Goal: Transaction & Acquisition: Obtain resource

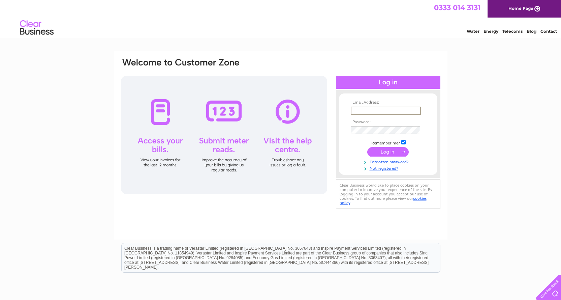
type input "[EMAIL_ADDRESS][DOMAIN_NAME]"
click at [389, 151] on input "submit" at bounding box center [387, 151] width 41 height 9
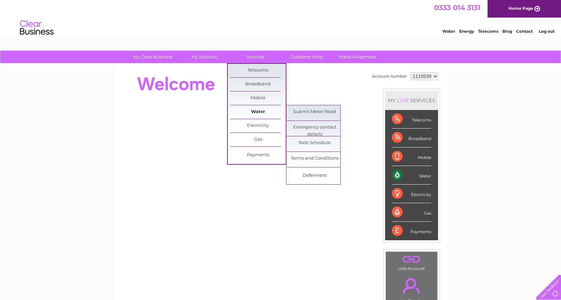
click at [258, 112] on link "Water" at bounding box center [258, 111] width 56 height 13
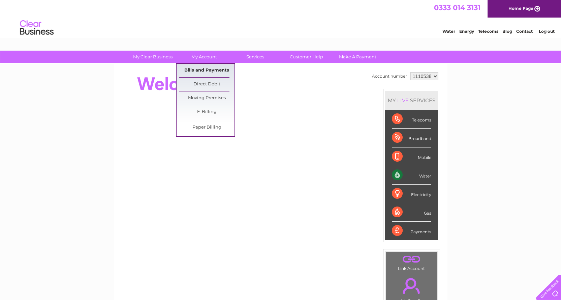
click at [201, 68] on link "Bills and Payments" at bounding box center [207, 70] width 56 height 13
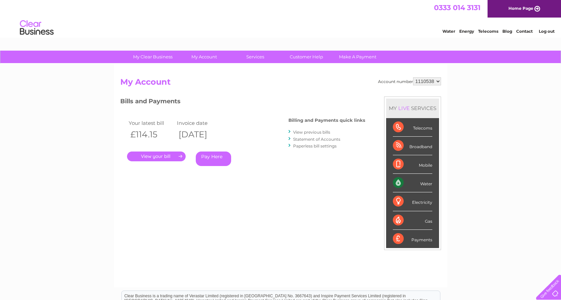
click at [152, 154] on link "." at bounding box center [156, 156] width 59 height 10
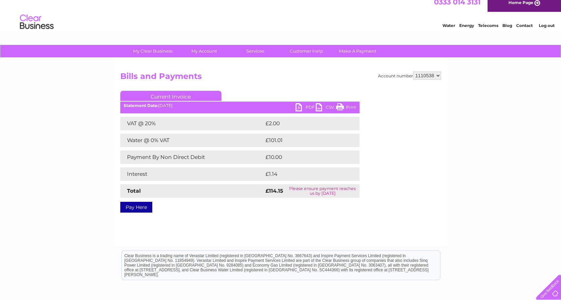
scroll to position [6, 0]
click at [296, 107] on link "PDF" at bounding box center [306, 108] width 20 height 10
click at [294, 78] on h2 "Bills and Payments" at bounding box center [280, 77] width 321 height 13
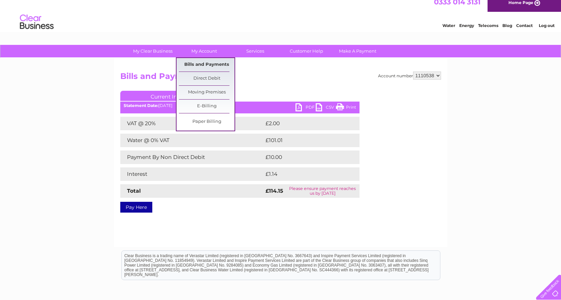
click at [208, 61] on link "Bills and Payments" at bounding box center [207, 64] width 56 height 13
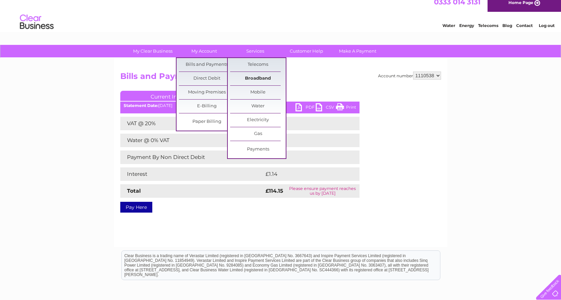
click at [272, 72] on link "Broadband" at bounding box center [258, 78] width 56 height 13
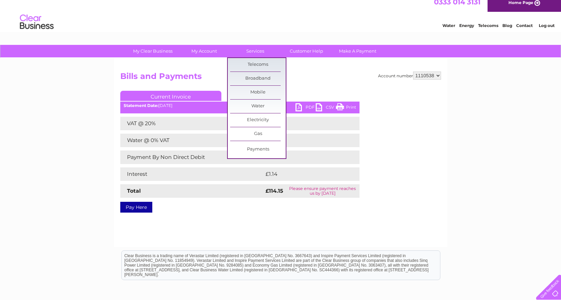
click at [373, 85] on div "Account number 1110538 Bills and Payments Current Invoice PDF CSV Print £2.00" at bounding box center [280, 140] width 321 height 139
click at [222, 179] on td "Interest" at bounding box center [192, 173] width 144 height 13
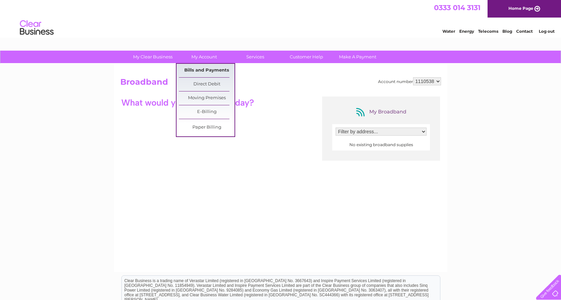
click at [202, 68] on link "Bills and Payments" at bounding box center [207, 70] width 56 height 13
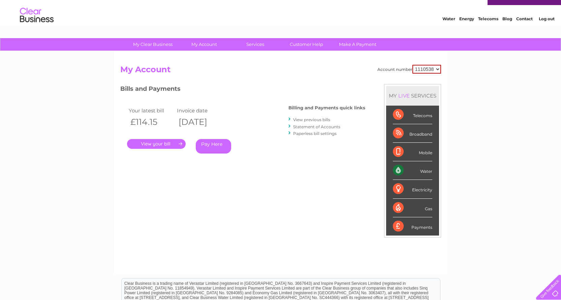
scroll to position [15, 0]
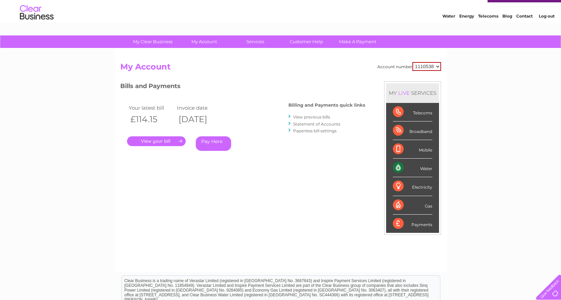
click at [317, 116] on link "View previous bills" at bounding box center [311, 116] width 37 height 5
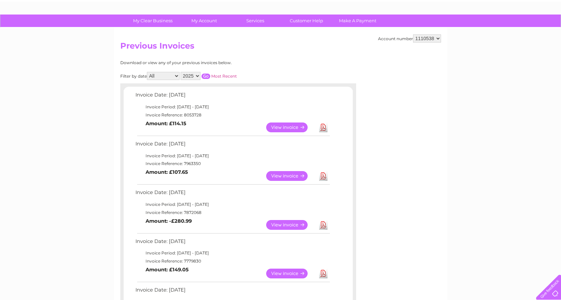
scroll to position [30, 0]
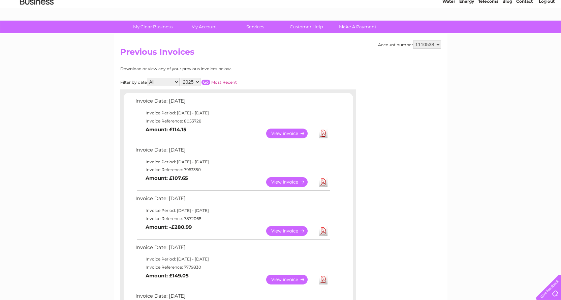
click at [323, 226] on link "Download" at bounding box center [323, 231] width 8 height 10
click at [321, 179] on link "Download" at bounding box center [323, 182] width 8 height 10
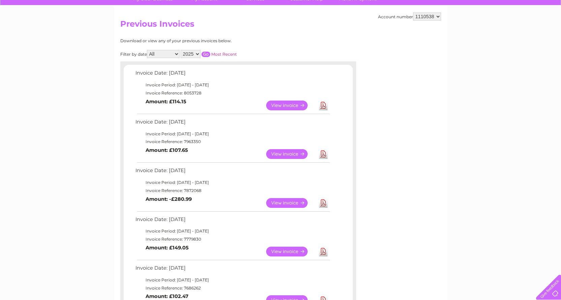
scroll to position [59, 0]
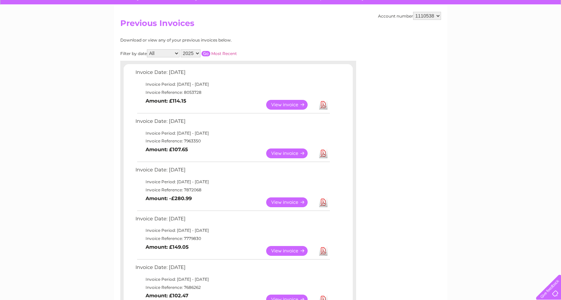
click at [324, 248] on link "Download" at bounding box center [323, 251] width 8 height 10
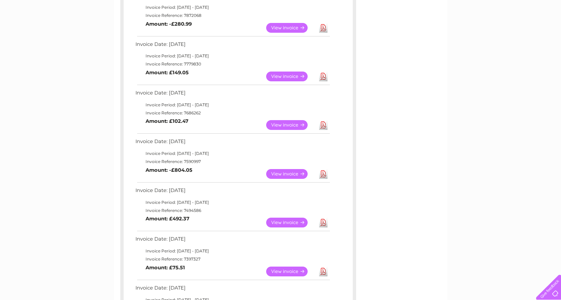
scroll to position [233, 0]
click at [325, 121] on link "Download" at bounding box center [323, 125] width 8 height 10
click at [323, 169] on link "Download" at bounding box center [323, 174] width 8 height 10
click at [325, 217] on link "Download" at bounding box center [323, 222] width 8 height 10
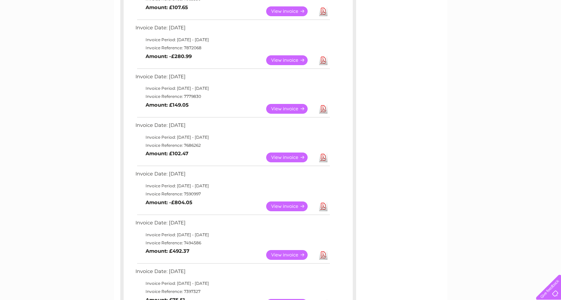
scroll to position [202, 0]
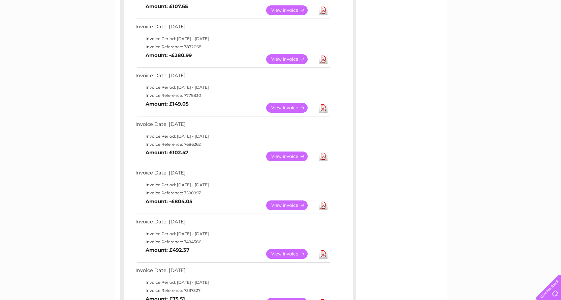
click at [293, 151] on link "View" at bounding box center [291, 156] width 50 height 10
click at [323, 200] on link "Download" at bounding box center [323, 205] width 8 height 10
click at [321, 249] on link "Download" at bounding box center [323, 254] width 8 height 10
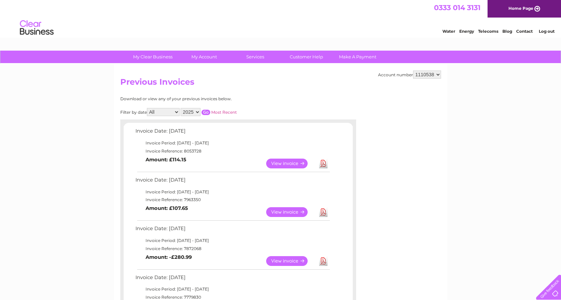
scroll to position [0, 0]
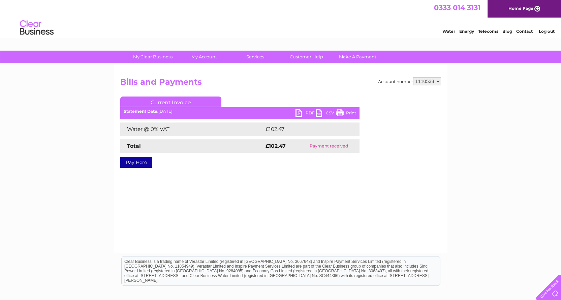
scroll to position [2, 0]
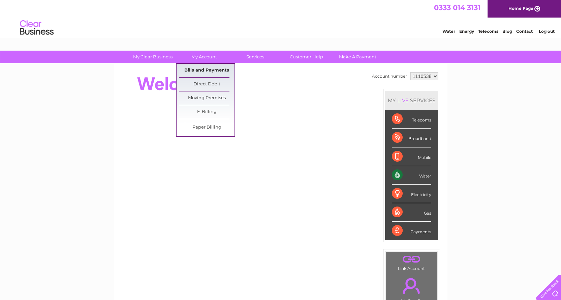
click at [197, 68] on link "Bills and Payments" at bounding box center [207, 70] width 56 height 13
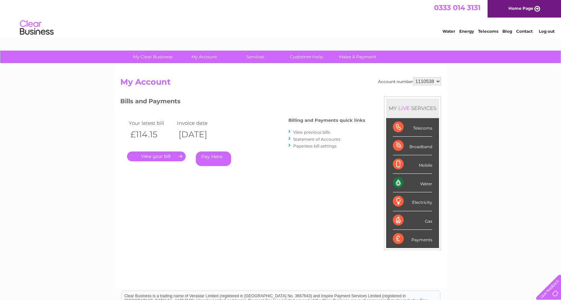
click at [309, 131] on link "View previous bills" at bounding box center [311, 131] width 37 height 5
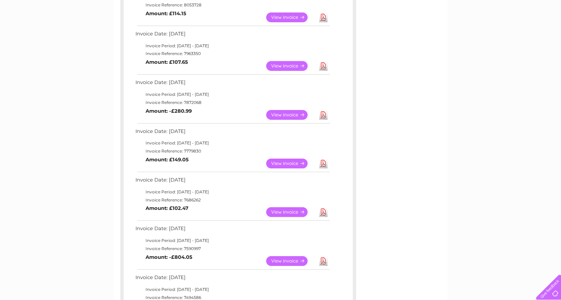
scroll to position [149, 0]
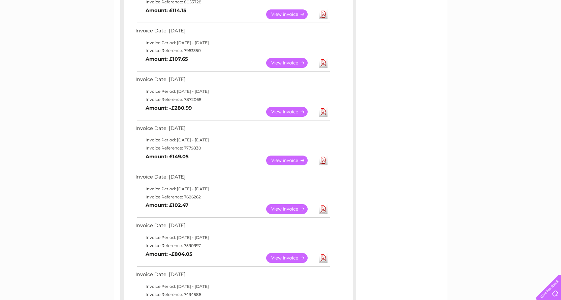
click at [285, 206] on link "View" at bounding box center [291, 209] width 50 height 10
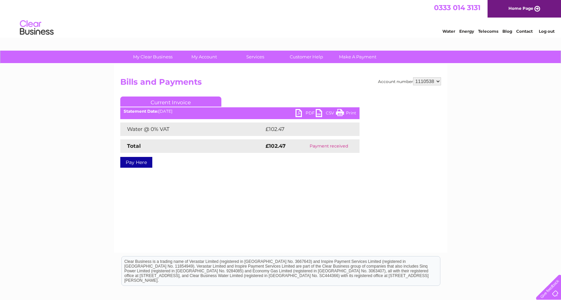
click at [298, 113] on link "PDF" at bounding box center [306, 114] width 20 height 10
